Goal: Information Seeking & Learning: Check status

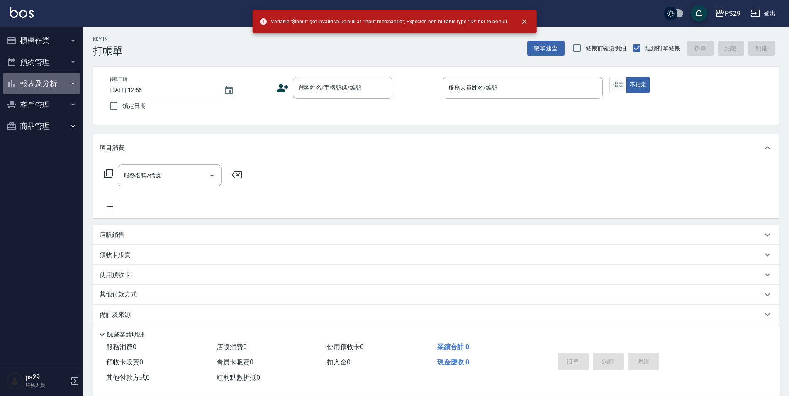
click at [47, 81] on button "報表及分析" at bounding box center [41, 84] width 76 height 22
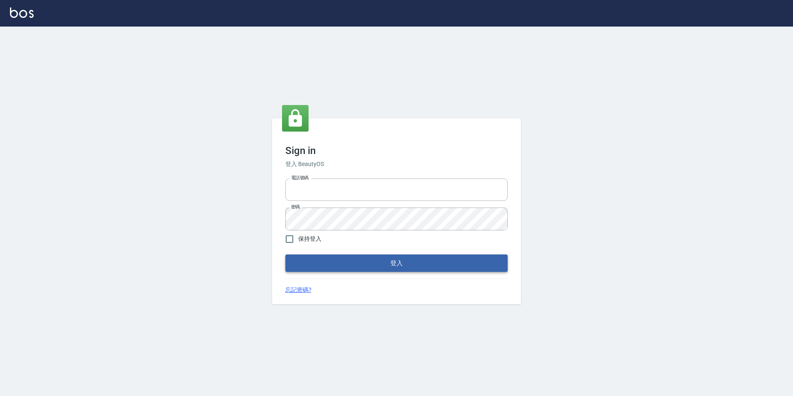
type input "0422269797"
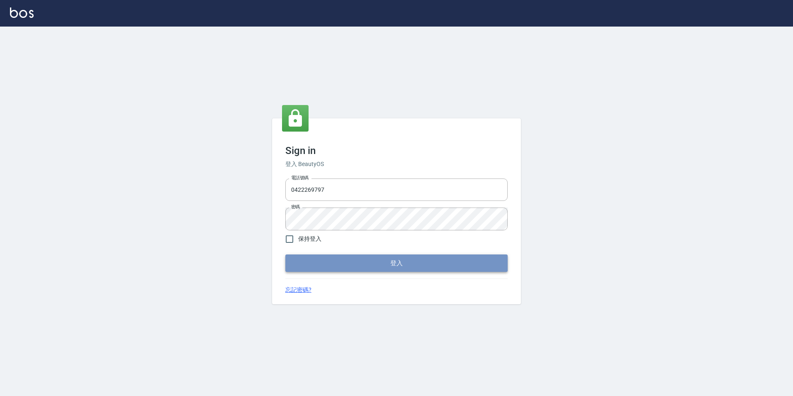
click at [329, 261] on button "登入" at bounding box center [396, 262] width 222 height 17
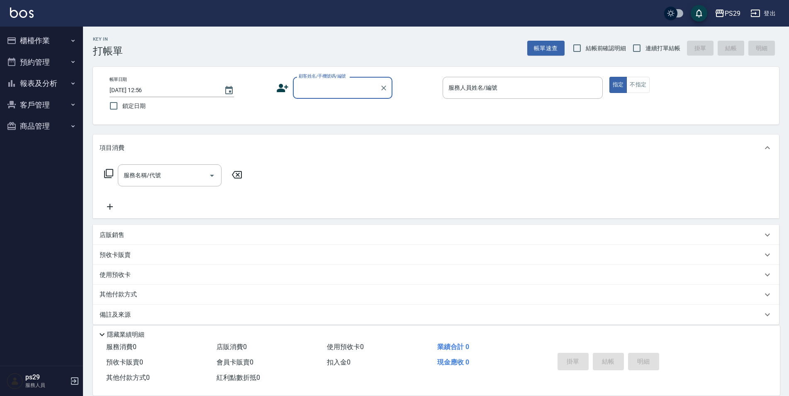
click at [48, 85] on button "報表及分析" at bounding box center [41, 84] width 76 height 22
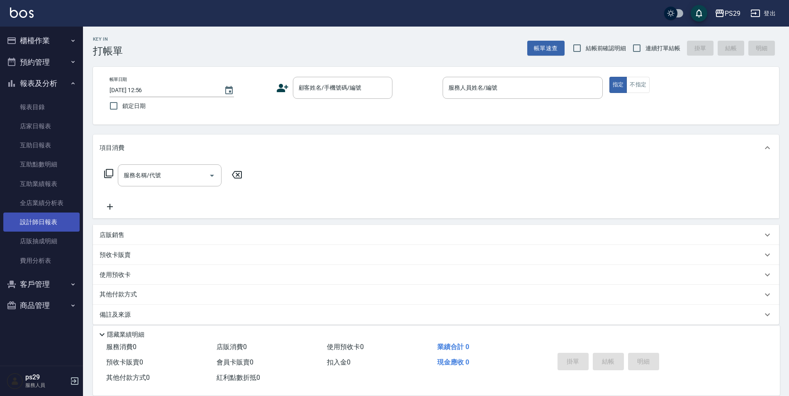
click at [46, 218] on link "設計師日報表" at bounding box center [41, 221] width 76 height 19
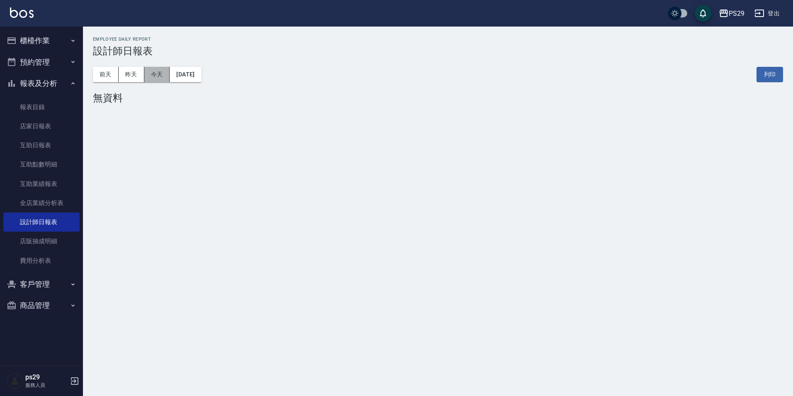
click at [160, 67] on button "今天" at bounding box center [157, 74] width 26 height 15
click at [137, 80] on button "昨天" at bounding box center [132, 74] width 26 height 15
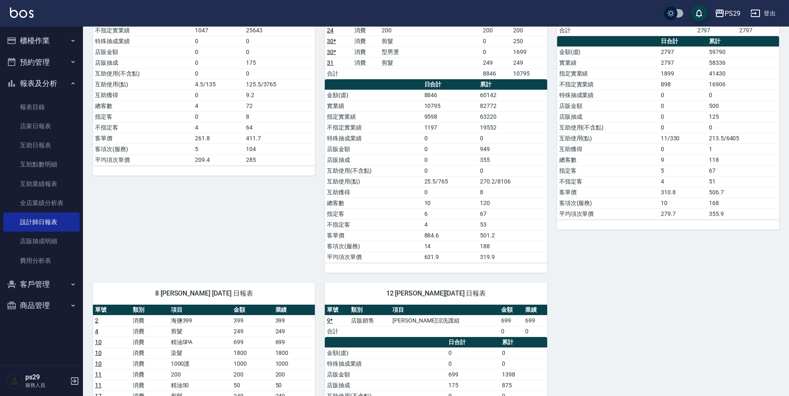
scroll to position [332, 0]
